Goal: Answer question/provide support

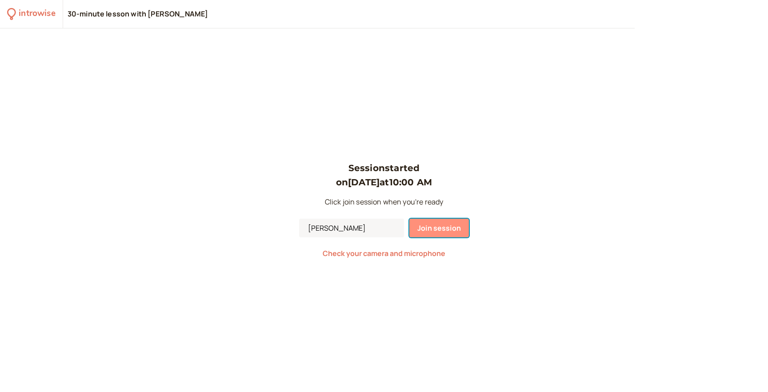
click at [422, 228] on span "Join session" at bounding box center [440, 228] width 44 height 10
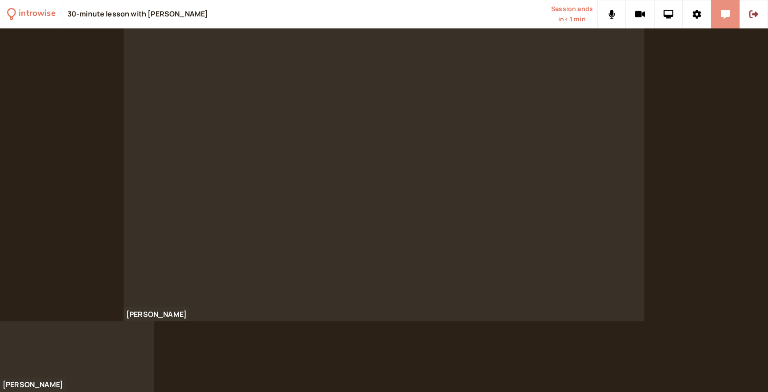
click at [722, 19] on button at bounding box center [725, 14] width 28 height 28
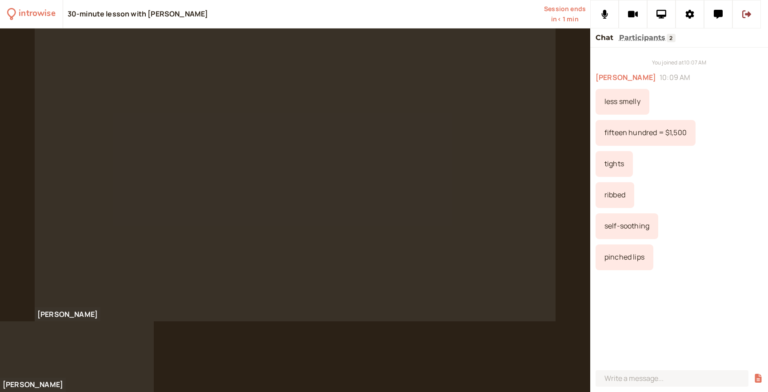
click at [609, 104] on div "less smelly" at bounding box center [623, 102] width 54 height 26
copy div "less smelly"
click at [624, 256] on div "pinched lips" at bounding box center [625, 258] width 58 height 26
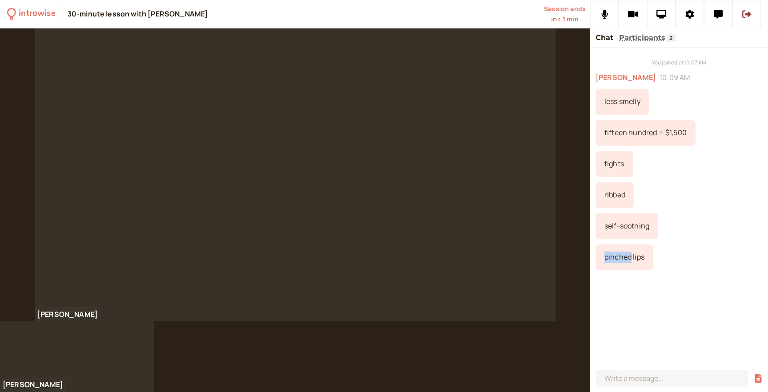
click at [624, 256] on div "pinched lips" at bounding box center [625, 258] width 58 height 26
copy div "pinched lips"
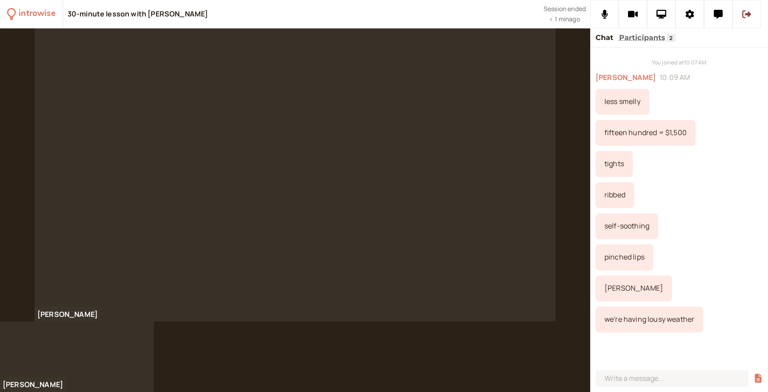
click at [688, 299] on div "[PERSON_NAME]" at bounding box center [679, 289] width 167 height 26
click at [660, 321] on div "we're having lousy weather" at bounding box center [650, 320] width 108 height 26
copy div "we're having lousy weather"
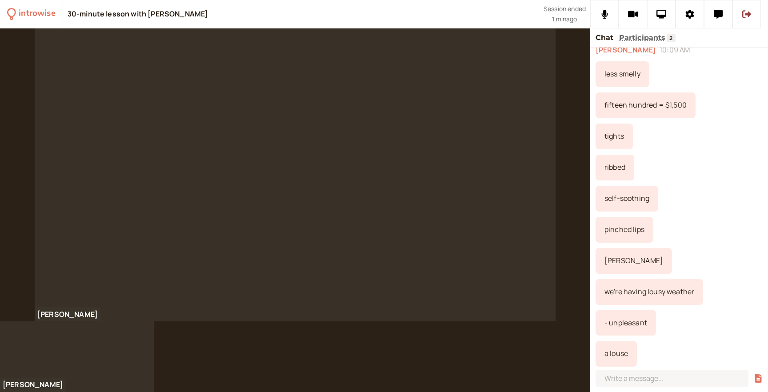
click at [719, 225] on div "pinched lips" at bounding box center [679, 230] width 167 height 26
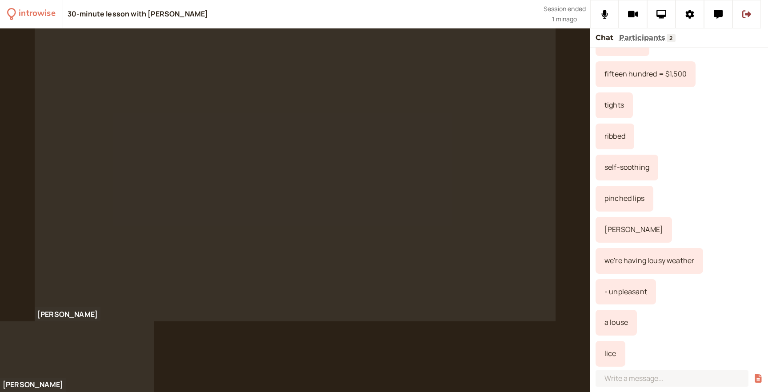
click at [614, 323] on div "a louse" at bounding box center [616, 323] width 41 height 26
copy div "a louse"
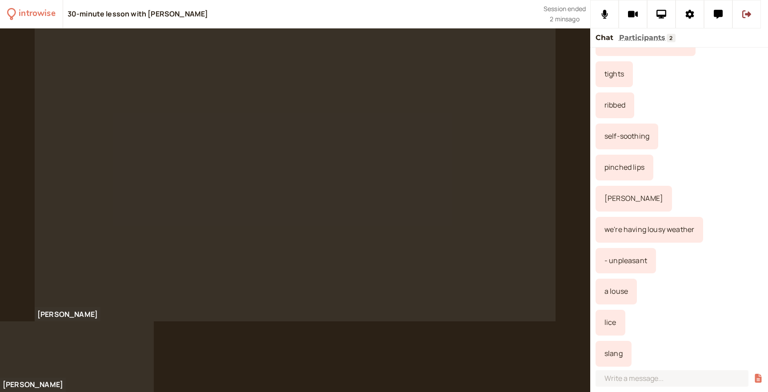
click at [708, 159] on div "pinched lips" at bounding box center [679, 168] width 167 height 26
click at [625, 381] on input at bounding box center [672, 378] width 153 height 16
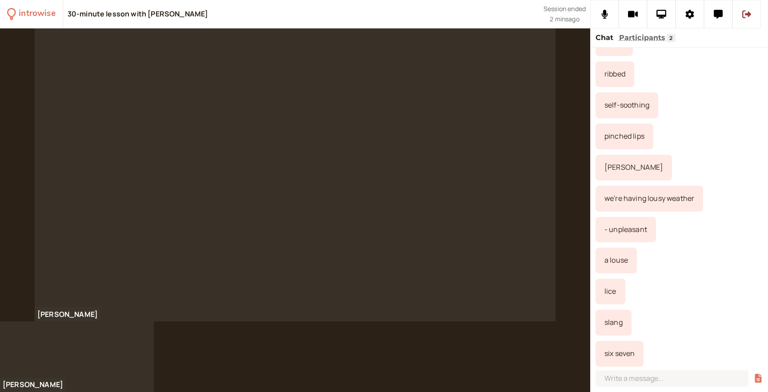
click at [609, 293] on div "lice" at bounding box center [611, 292] width 30 height 26
copy div "lice"
click at [626, 353] on div "six seven" at bounding box center [620, 354] width 48 height 26
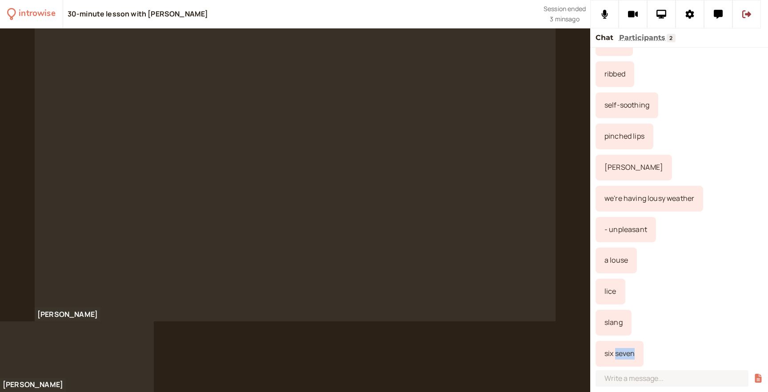
click at [626, 353] on div "six seven" at bounding box center [620, 354] width 48 height 26
copy div "six seven"
click at [609, 355] on div "six seven" at bounding box center [620, 354] width 48 height 26
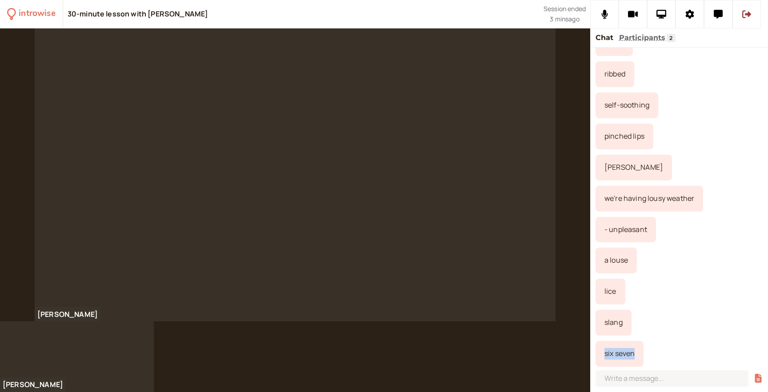
click at [609, 355] on div "six seven" at bounding box center [620, 354] width 48 height 26
copy div "six seven"
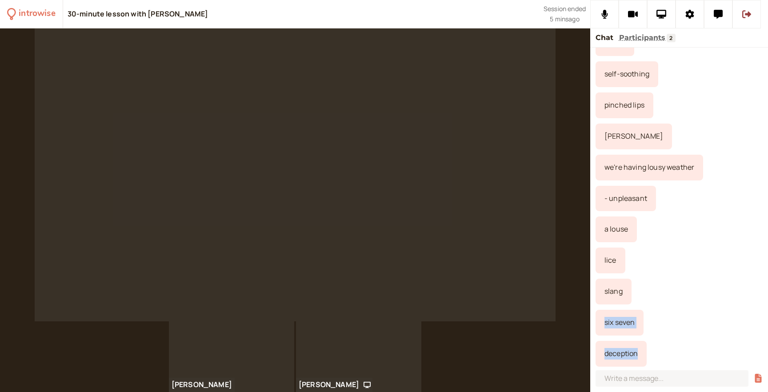
scroll to position [183, 0]
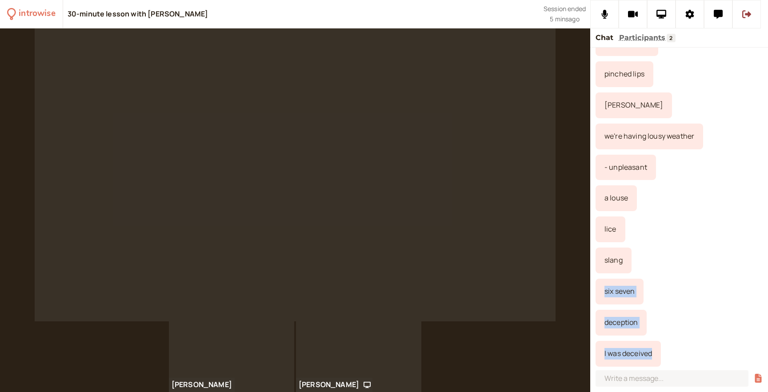
click at [724, 285] on div "six seven" at bounding box center [679, 292] width 167 height 26
click at [624, 355] on div "I was deceived" at bounding box center [628, 354] width 65 height 26
copy div "I was deceived"
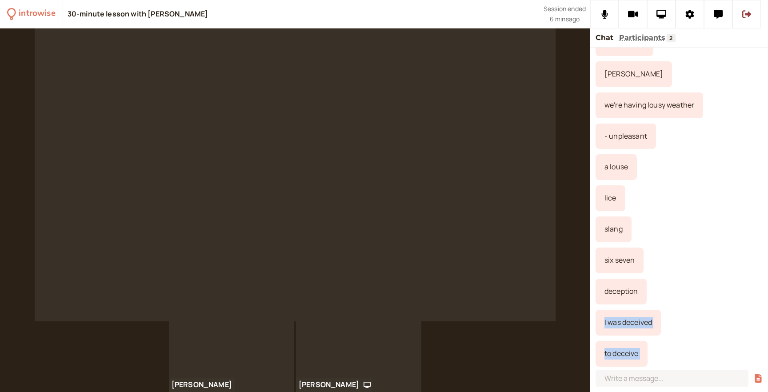
scroll to position [245, 0]
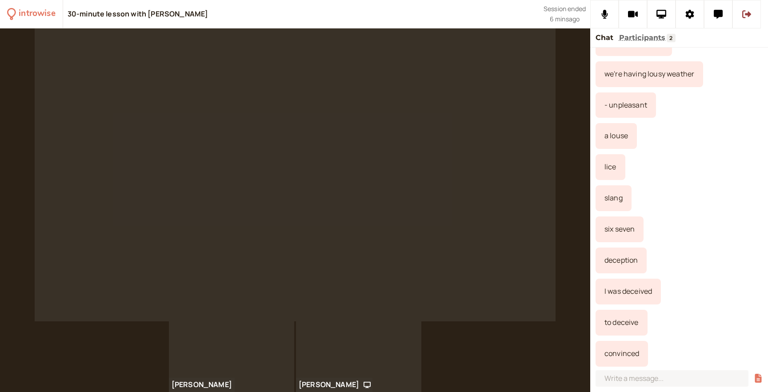
click at [662, 325] on div "to deceive" at bounding box center [679, 323] width 167 height 26
click at [614, 353] on div "convinced" at bounding box center [622, 354] width 52 height 26
copy div "convinced"
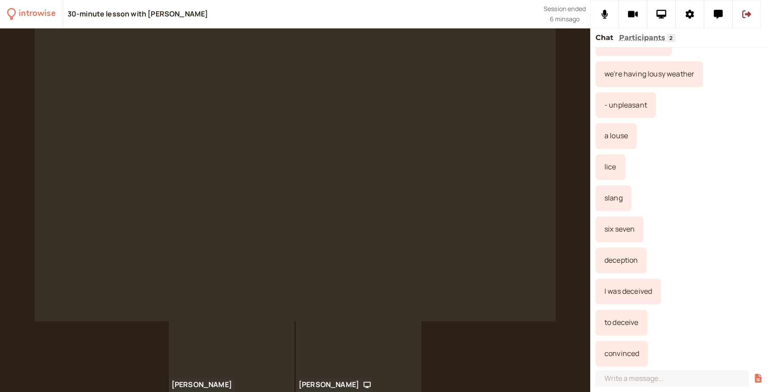
click at [694, 298] on div "I was deceived" at bounding box center [679, 292] width 167 height 26
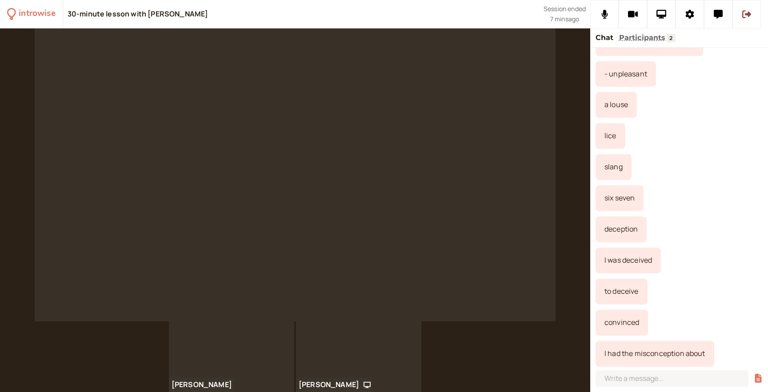
click at [663, 355] on div "I had the misconception about" at bounding box center [655, 354] width 119 height 26
copy div "I had the misconception about"
click at [720, 136] on div "lice" at bounding box center [679, 136] width 167 height 26
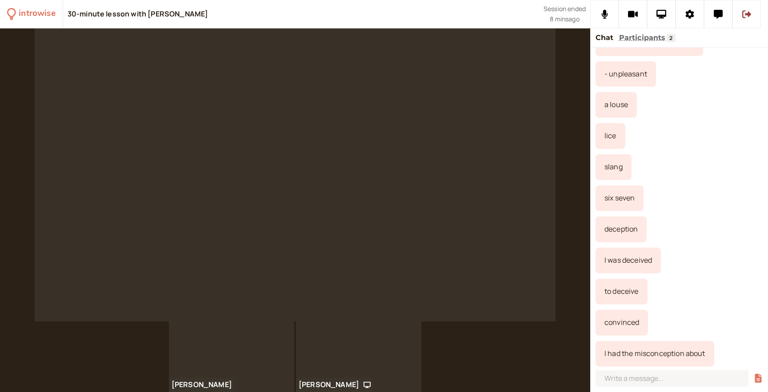
scroll to position [276, 0]
click at [686, 301] on div "to deceive" at bounding box center [679, 292] width 167 height 26
click at [630, 378] on input at bounding box center [672, 378] width 153 height 16
click at [723, 76] on div "- unpleasant" at bounding box center [679, 75] width 167 height 26
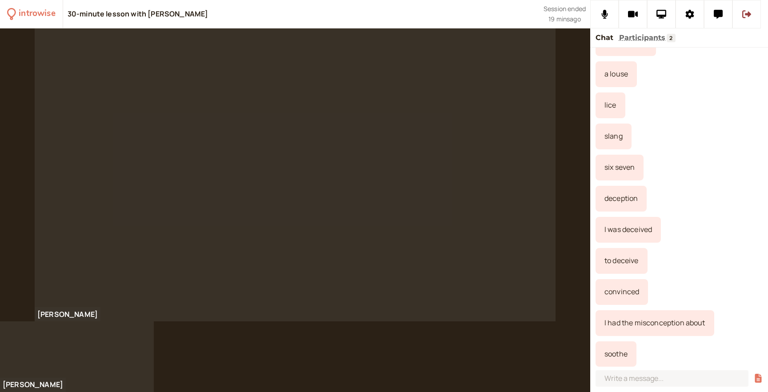
scroll to position [338, 0]
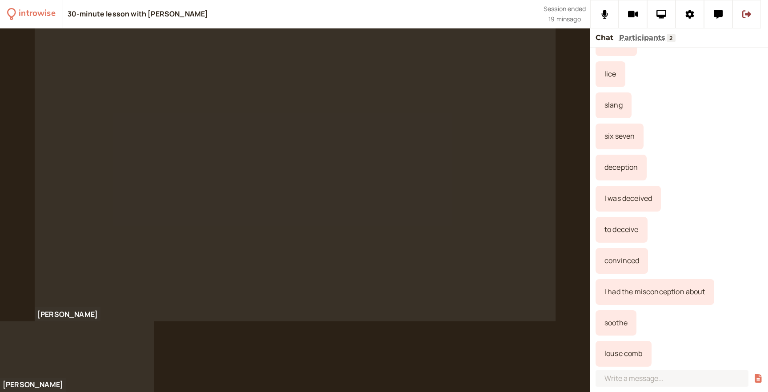
click at [628, 356] on div "louse comb" at bounding box center [624, 354] width 56 height 26
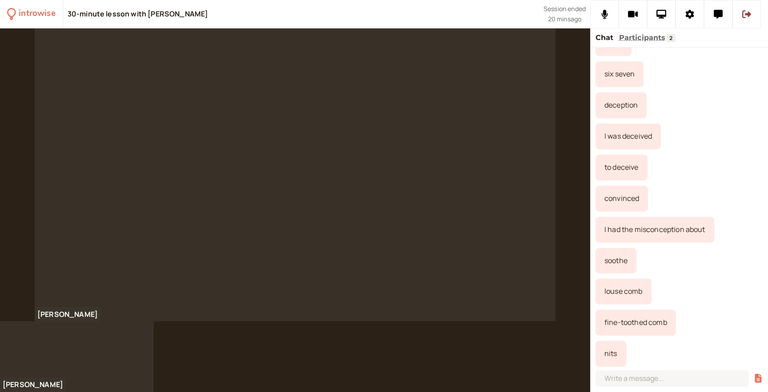
click at [631, 343] on div "nits" at bounding box center [679, 354] width 167 height 26
click at [613, 356] on div "nits" at bounding box center [611, 354] width 31 height 26
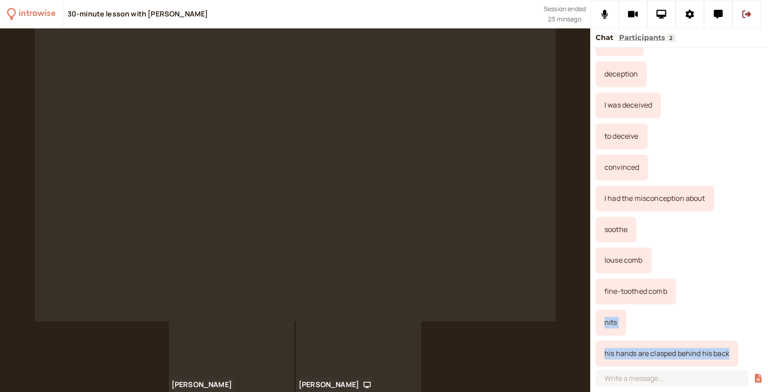
scroll to position [463, 0]
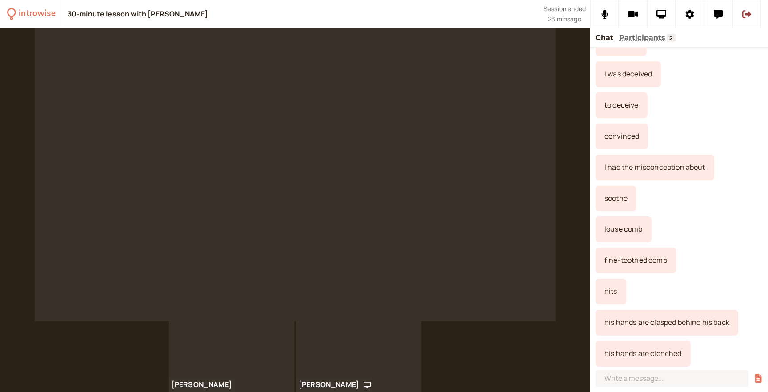
click at [647, 357] on div "his hands are clenched" at bounding box center [643, 354] width 95 height 26
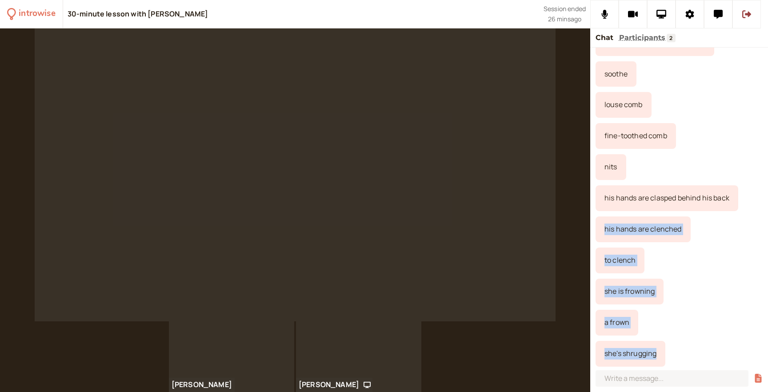
scroll to position [619, 0]
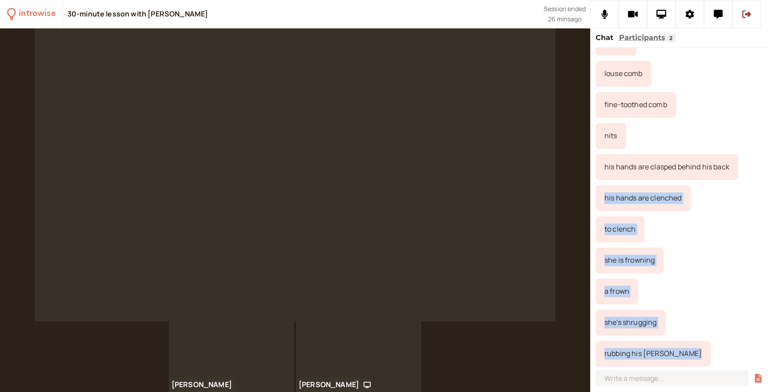
click at [688, 331] on div "she's shrugging" at bounding box center [679, 323] width 167 height 26
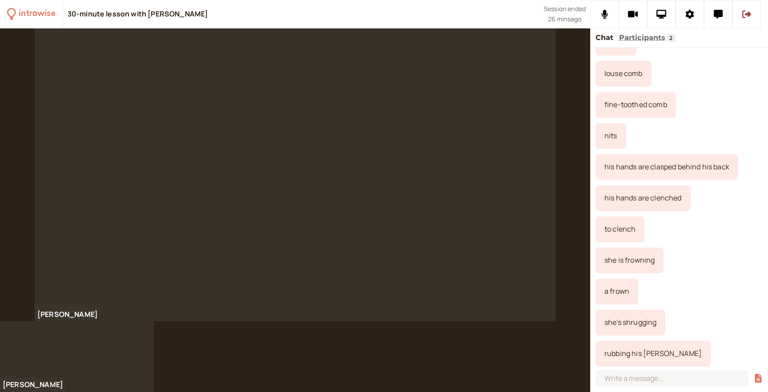
click at [620, 354] on div "rubbing his [PERSON_NAME]" at bounding box center [653, 354] width 115 height 26
